Goal: Information Seeking & Learning: Find specific fact

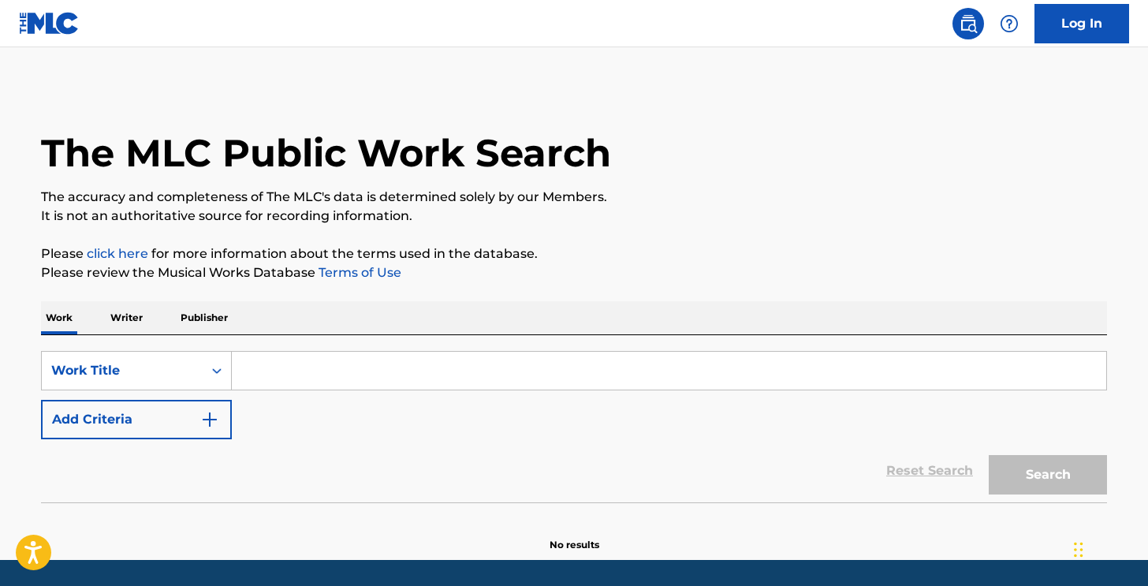
click at [310, 367] on input "Search Form" at bounding box center [669, 371] width 875 height 38
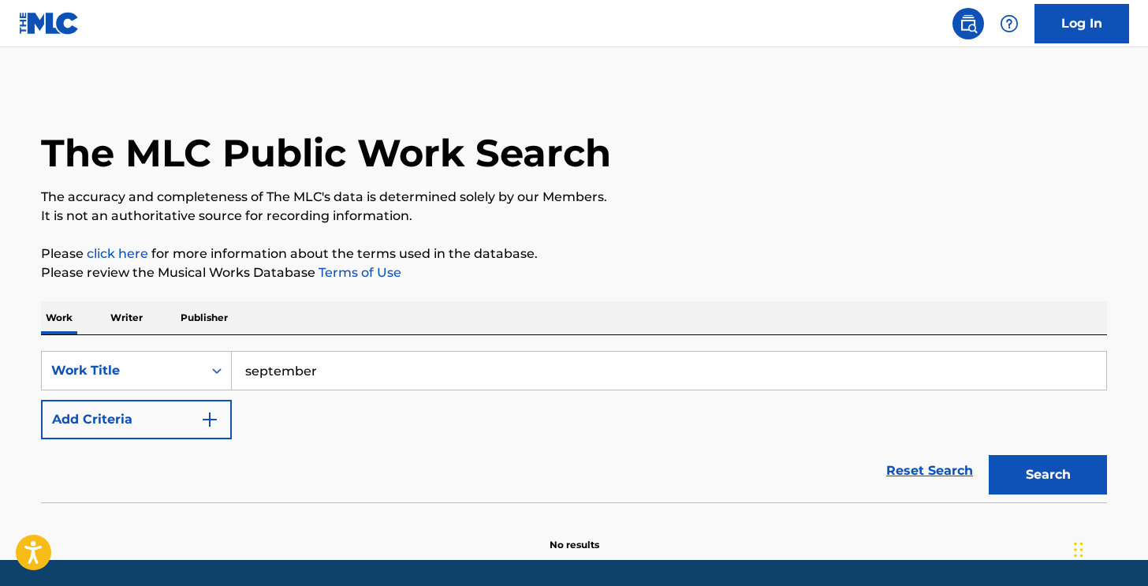
click at [1048, 475] on button "Search" at bounding box center [1048, 474] width 118 height 39
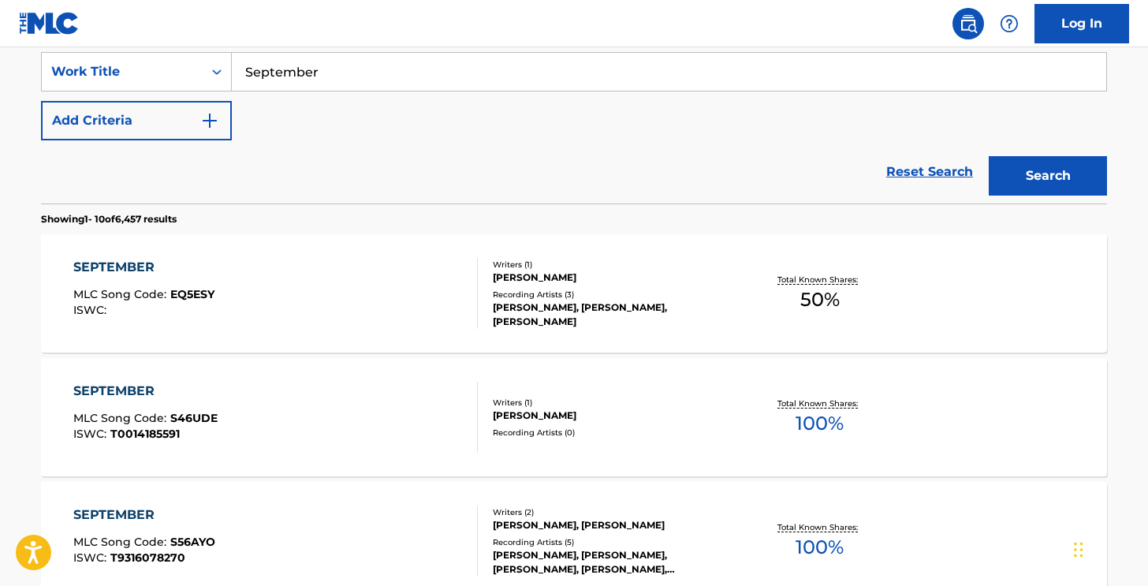
scroll to position [299, 0]
type input "September"
click at [189, 131] on button "Add Criteria" at bounding box center [136, 120] width 191 height 39
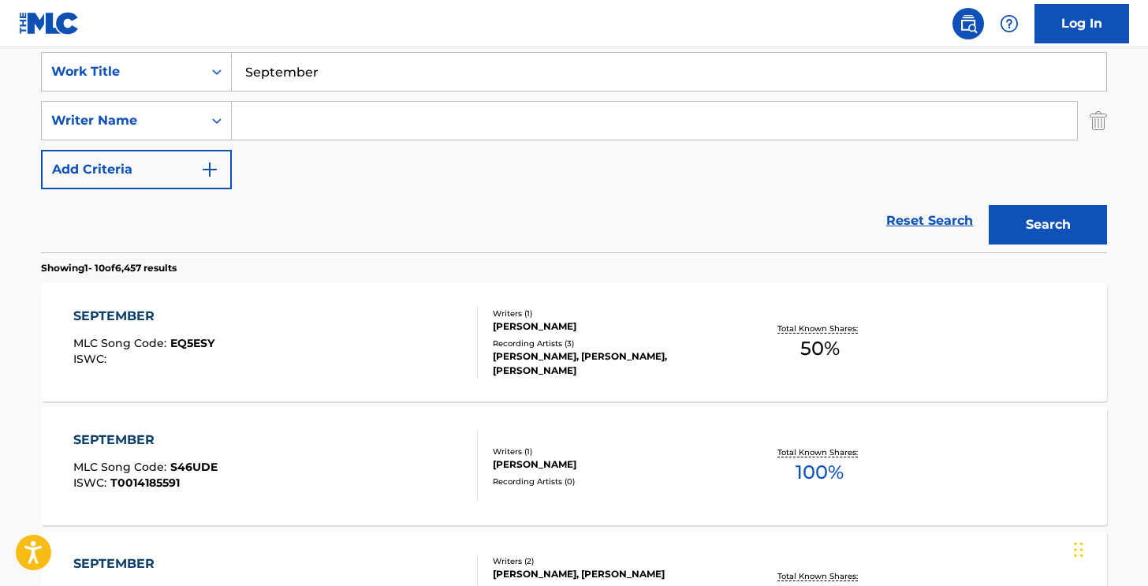
click at [290, 125] on input "Search Form" at bounding box center [655, 121] width 846 height 38
type input "E"
click at [284, 125] on input "Search Form" at bounding box center [655, 121] width 846 height 38
type input "[PERSON_NAME]"
click at [1048, 225] on button "Search" at bounding box center [1048, 224] width 118 height 39
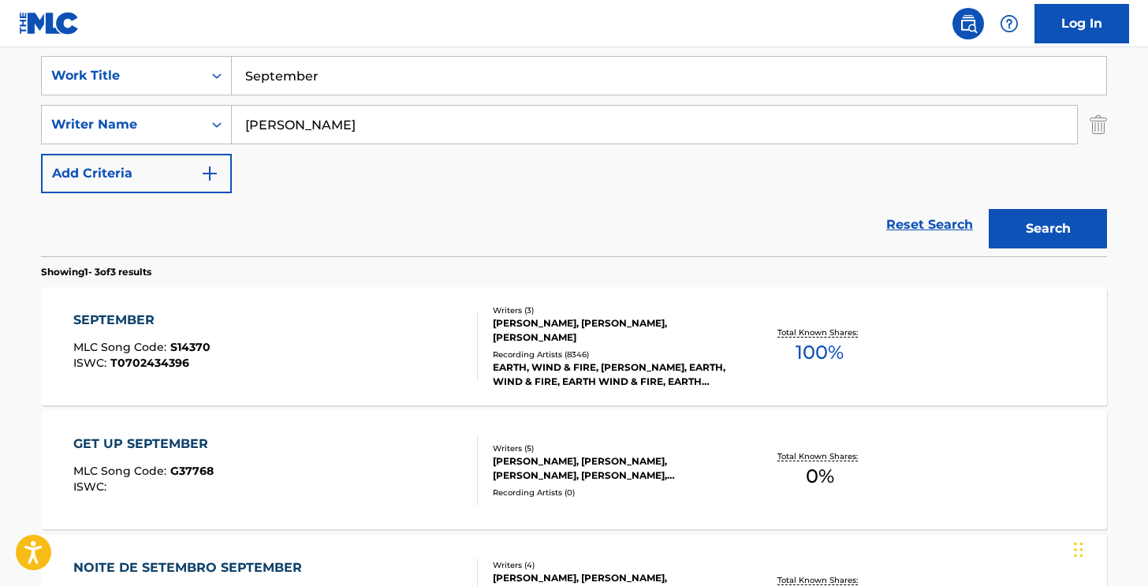
scroll to position [295, 0]
click at [114, 322] on div "SEPTEMBER" at bounding box center [141, 320] width 137 height 19
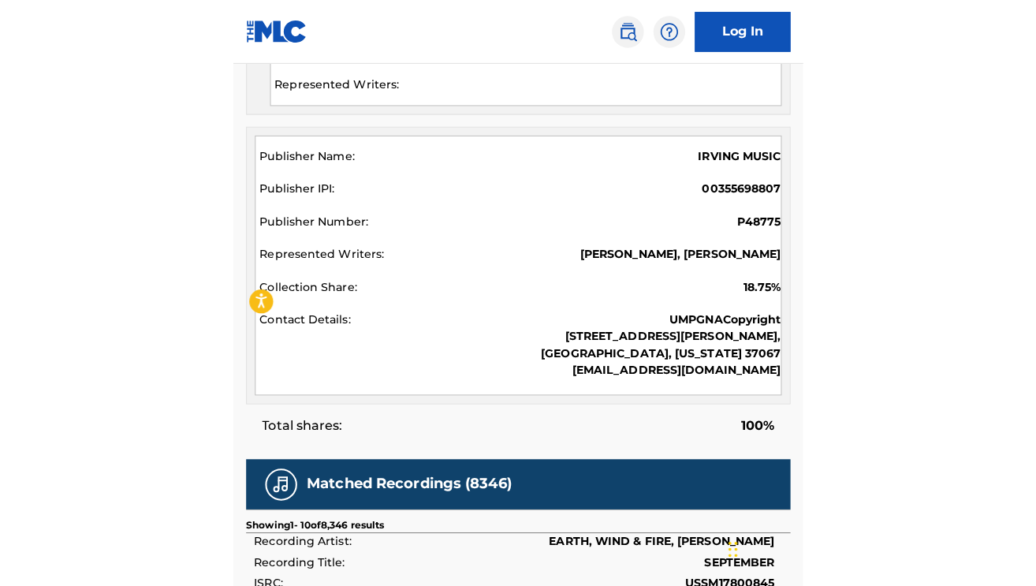
scroll to position [1955, 0]
